Goal: Task Accomplishment & Management: Manage account settings

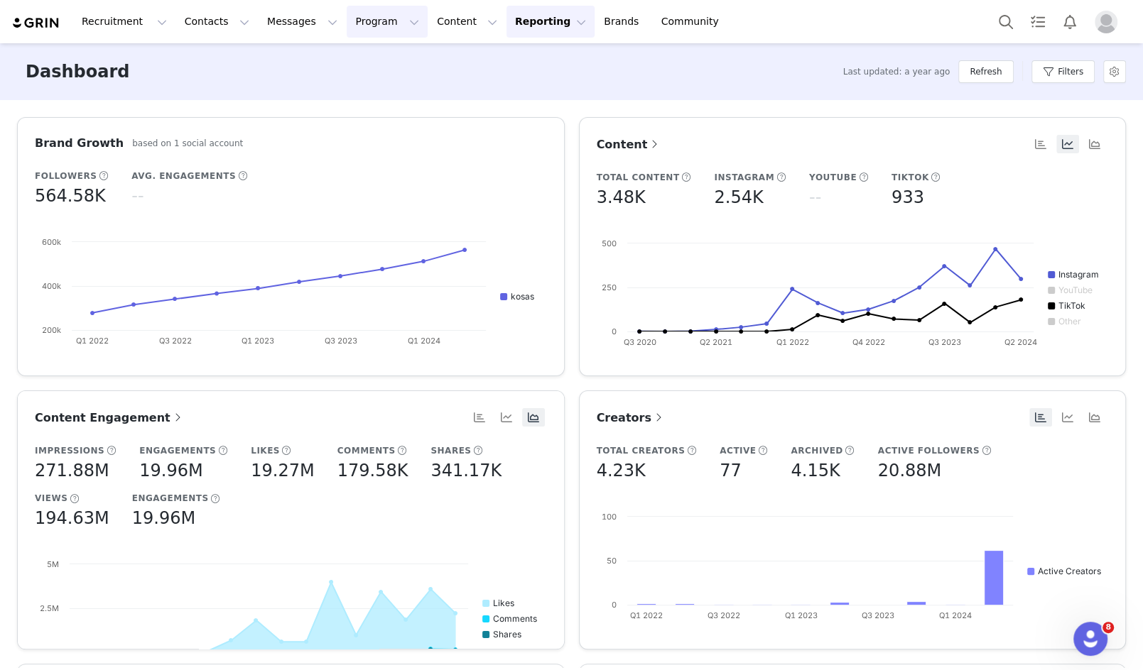
click at [361, 26] on button "Program Program" at bounding box center [387, 22] width 81 height 32
click at [375, 86] on p "Campaigns" at bounding box center [363, 89] width 55 height 15
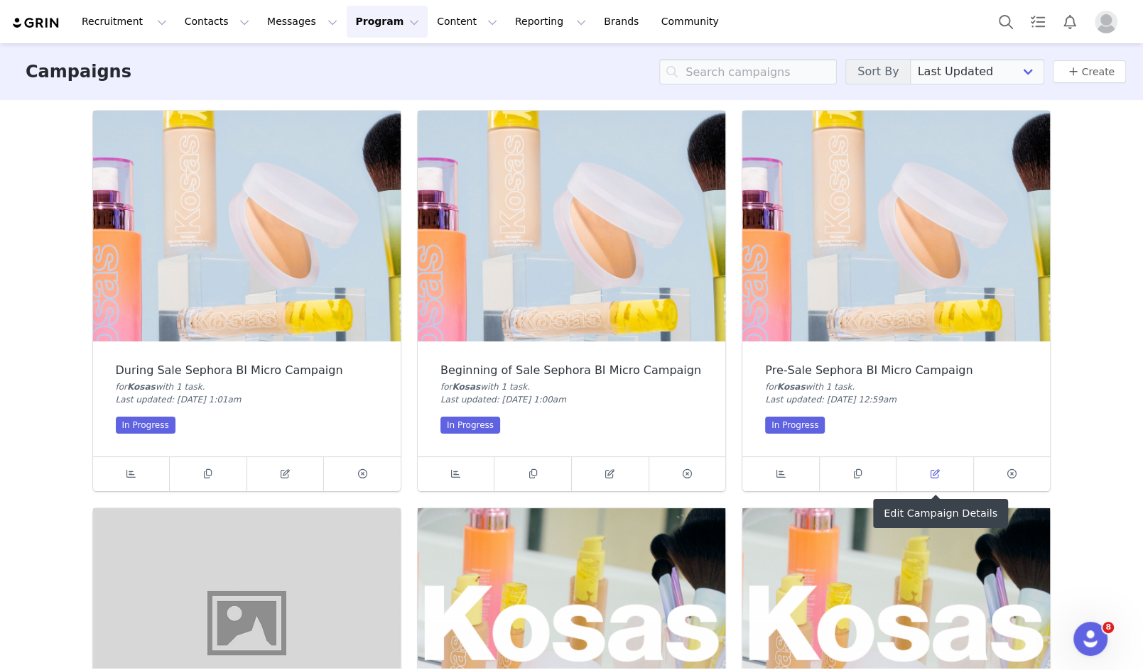
click at [932, 473] on icon at bounding box center [934, 473] width 9 height 9
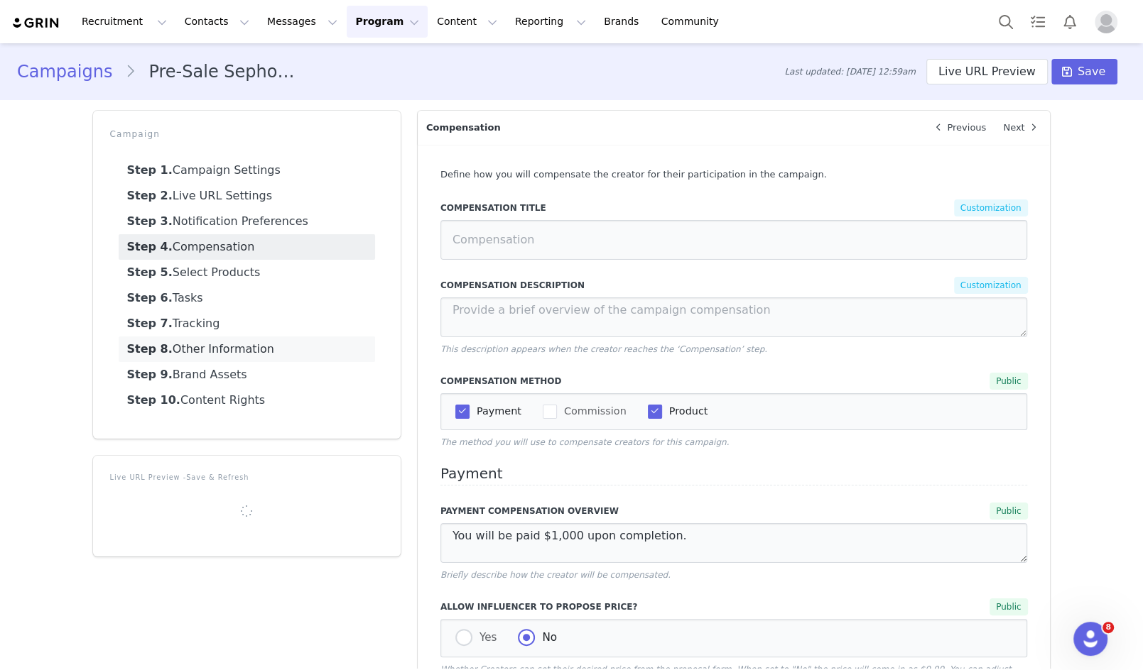
type input "Compensation"
type textarea "In addition to being gifted 10 Kosas products, you will be compensated $1000 US…"
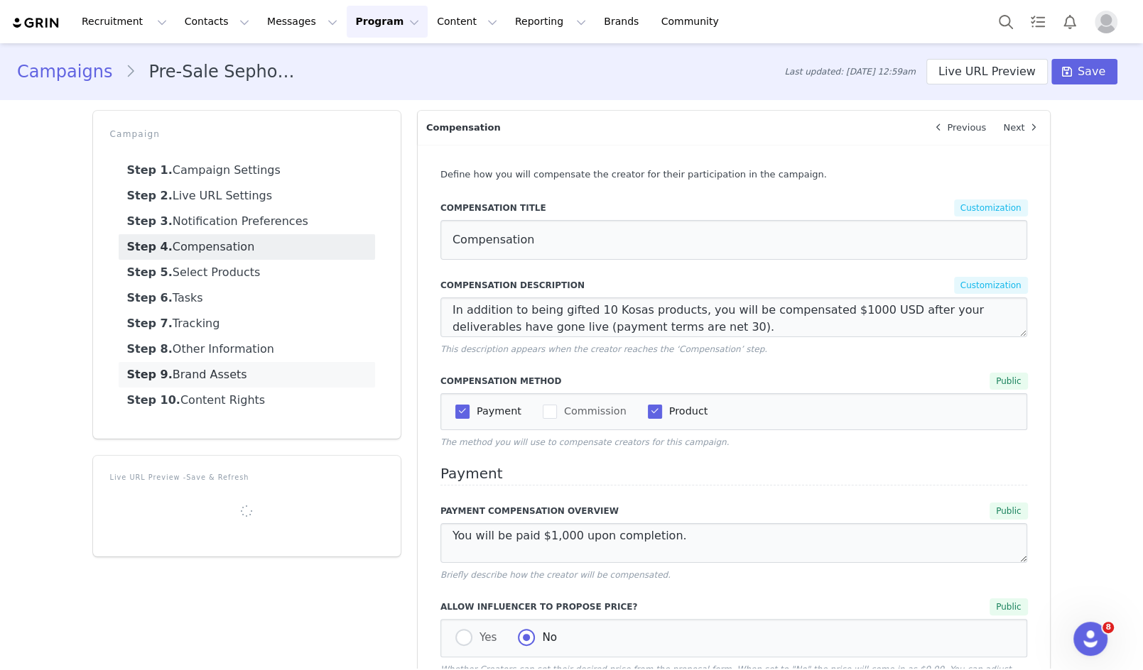
click at [227, 374] on link "Step 9. Brand Assets" at bounding box center [247, 375] width 256 height 26
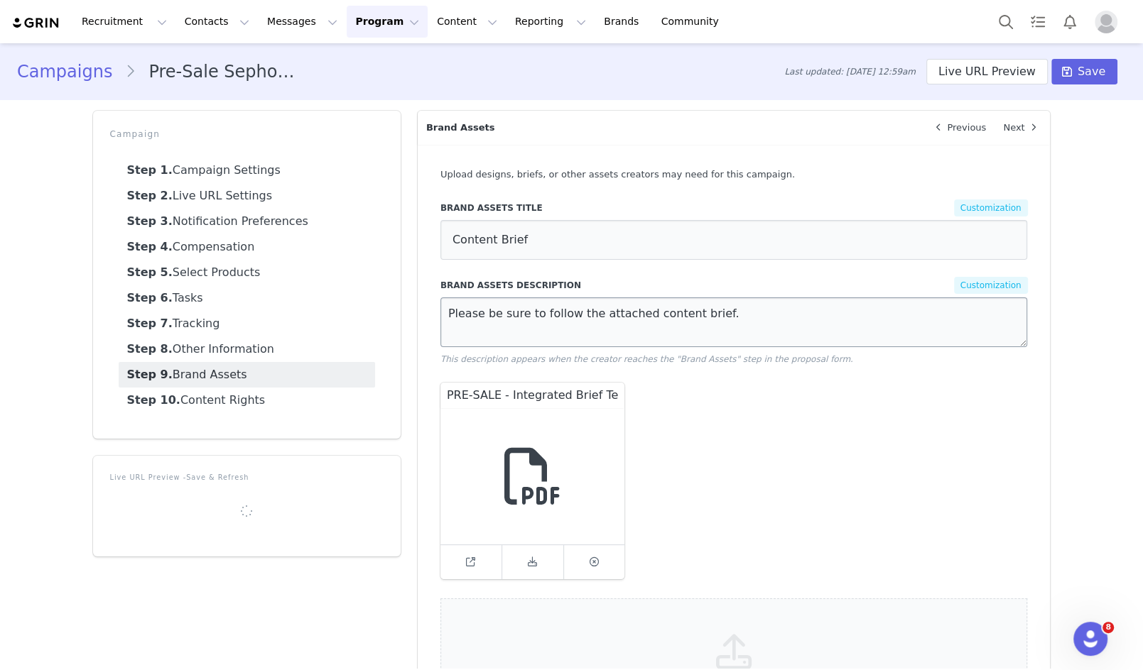
scroll to position [154, 0]
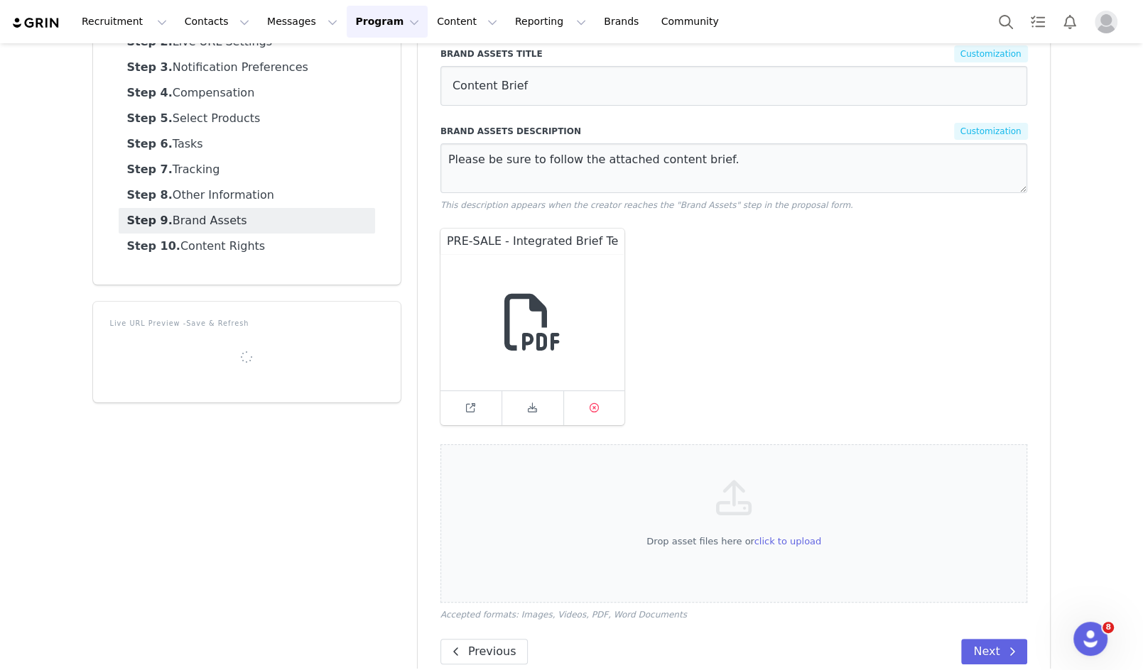
click at [591, 403] on icon at bounding box center [593, 407] width 9 height 9
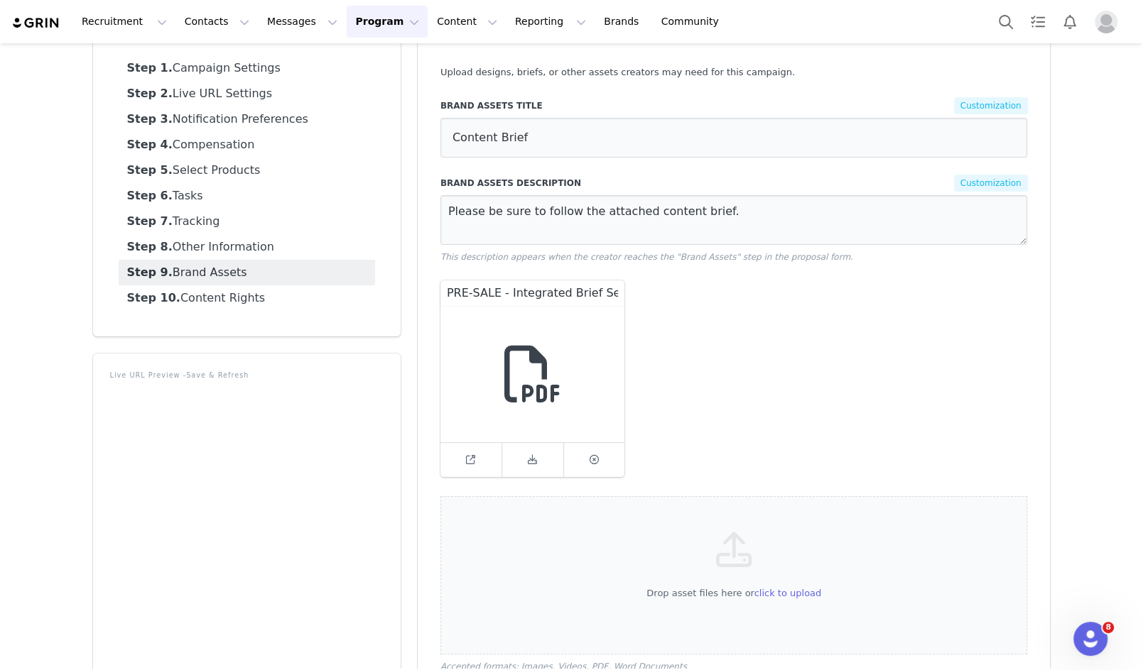
scroll to position [0, 0]
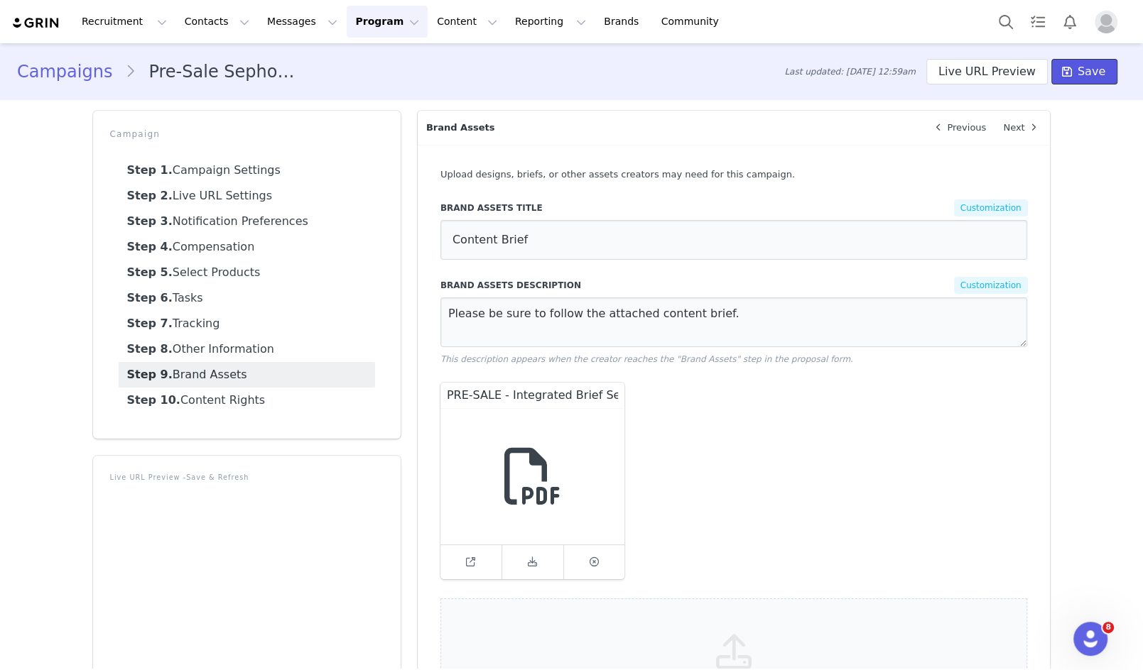
click at [1085, 75] on span "Save" at bounding box center [1091, 71] width 28 height 17
click at [71, 70] on link "Campaigns" at bounding box center [71, 72] width 108 height 26
